Goal: Check status

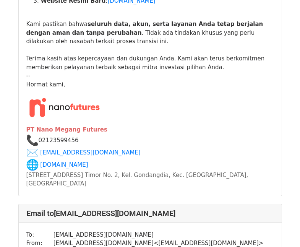
scroll to position [305, 0]
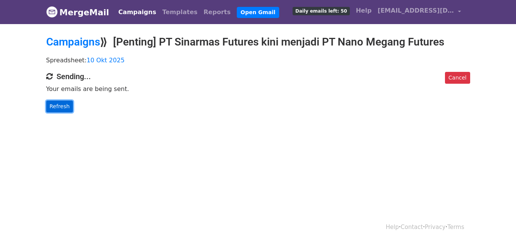
click at [54, 106] on link "Refresh" at bounding box center [59, 106] width 27 height 12
